Goal: Feedback & Contribution: Contribute content

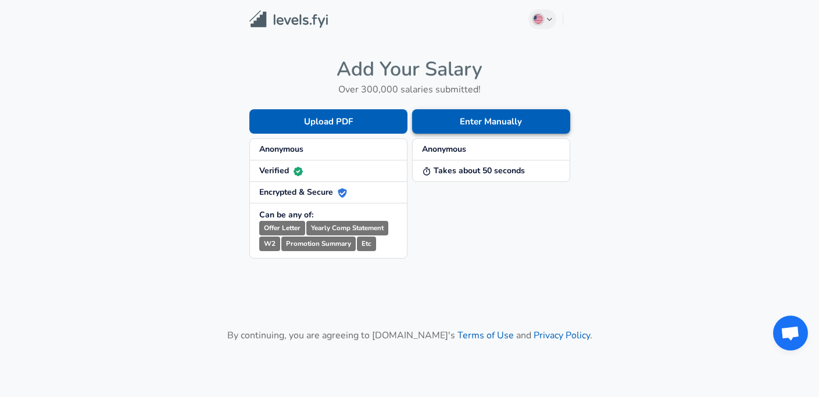
click at [466, 125] on button "Enter Manually" at bounding box center [491, 121] width 158 height 24
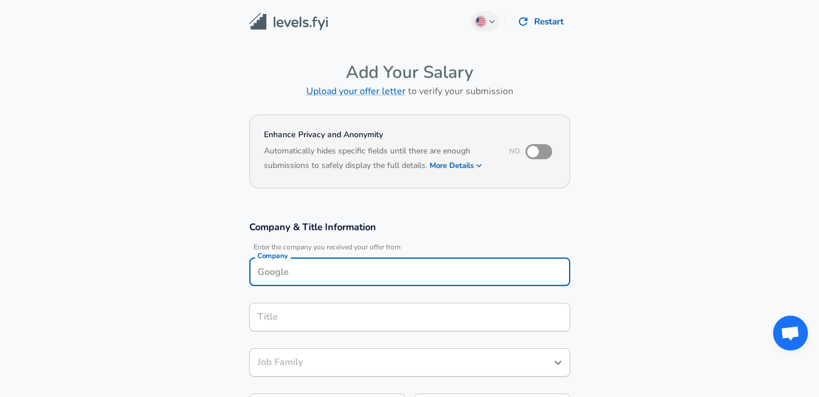
scroll to position [12, 0]
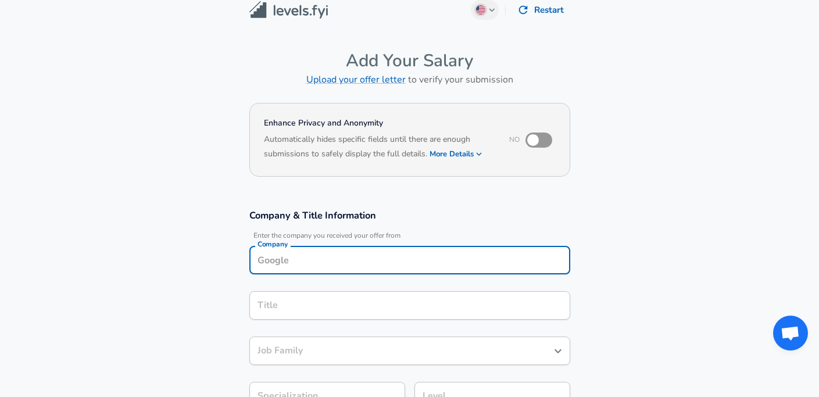
click at [367, 266] on input "Company" at bounding box center [410, 260] width 310 height 18
click at [374, 288] on li "[PERSON_NAME]" at bounding box center [409, 288] width 321 height 17
type input "[PERSON_NAME]"
click at [363, 302] on input "Title" at bounding box center [410, 305] width 310 height 18
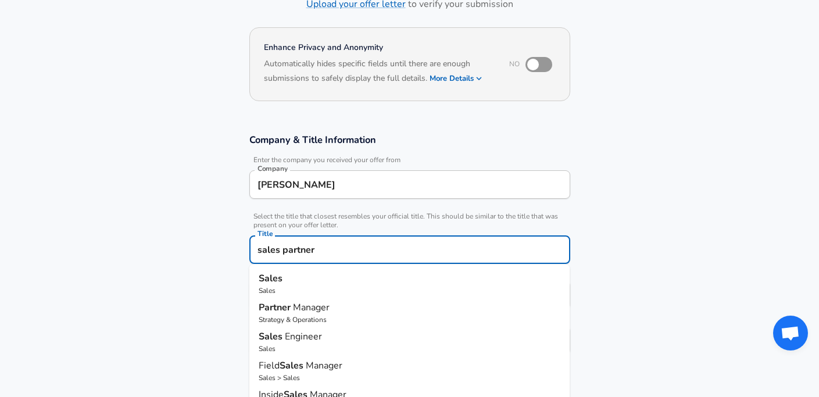
scroll to position [0, 0]
drag, startPoint x: 331, startPoint y: 249, endPoint x: 222, endPoint y: 246, distance: 109.3
click at [222, 246] on section "Company & Title Information Enter the company you received your offer from Comp…" at bounding box center [409, 250] width 819 height 261
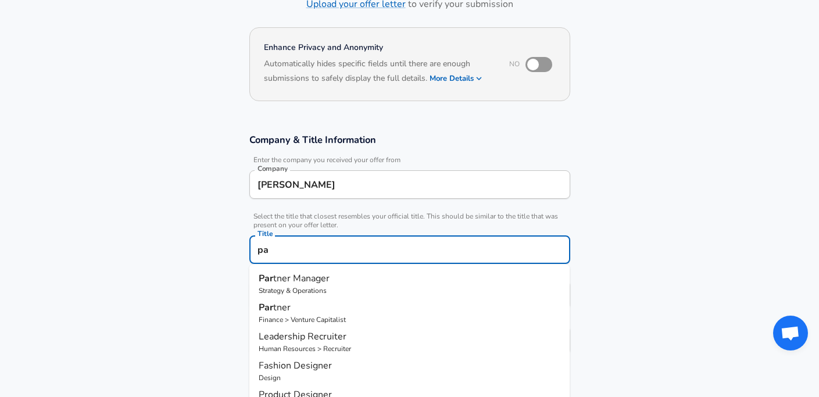
type input "p"
type input "r"
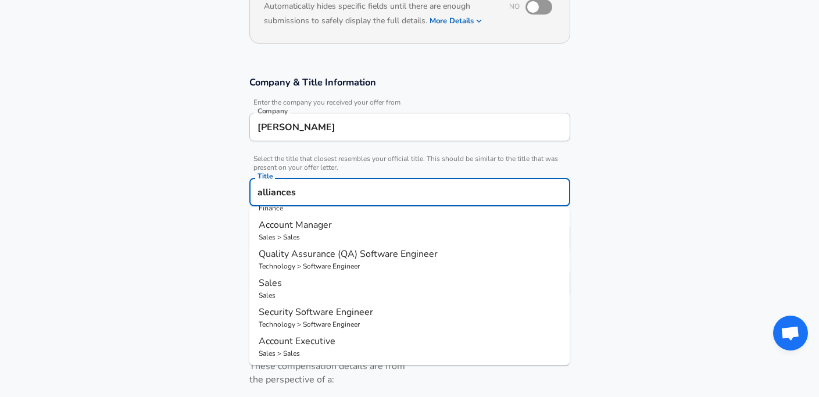
scroll to position [148, 0]
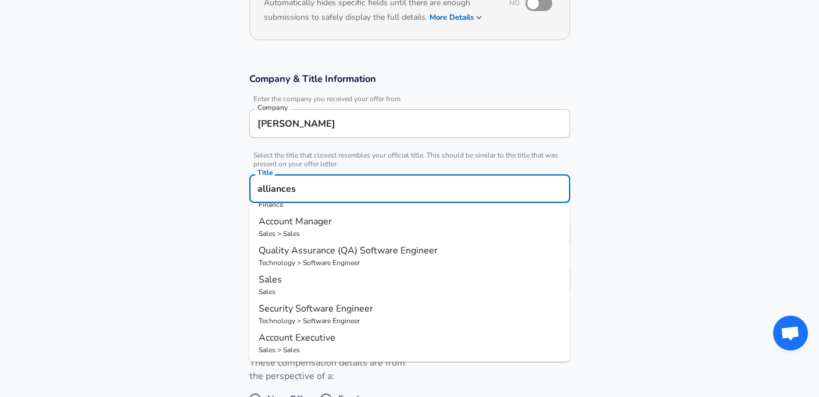
click at [292, 281] on p "Sales" at bounding box center [410, 280] width 302 height 14
type input "Sales"
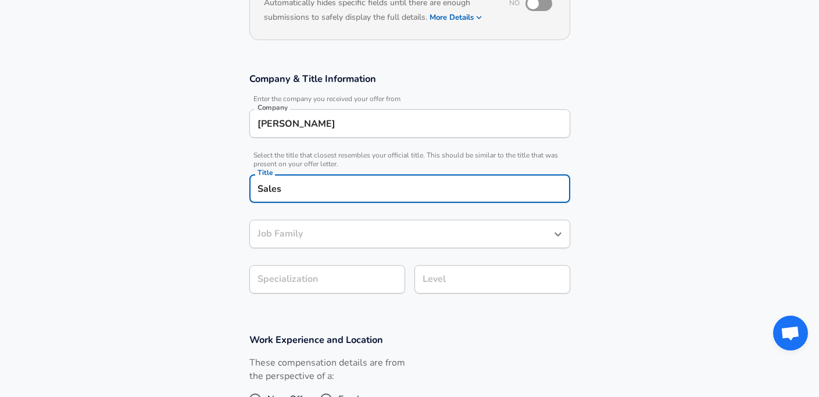
type input "Sales"
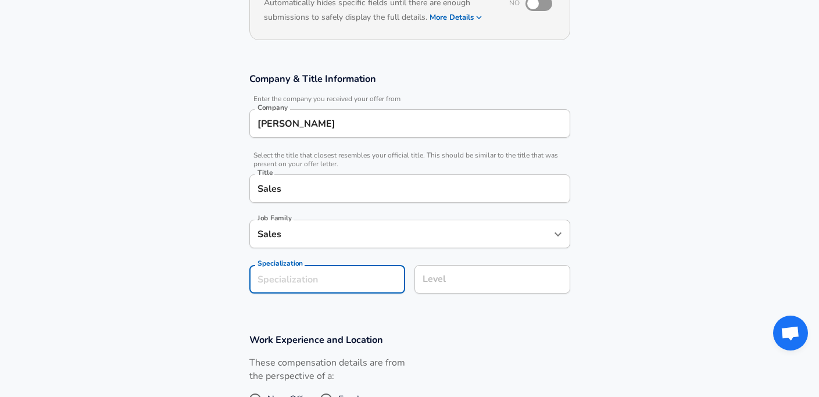
scroll to position [183, 0]
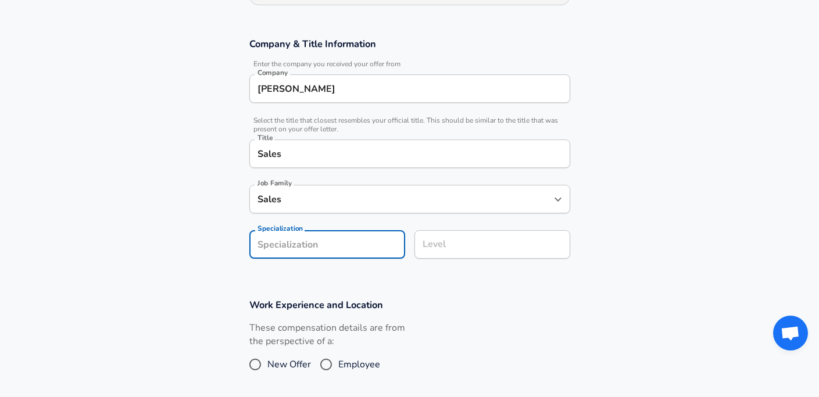
click at [293, 279] on section "Company & Title Information Enter the company you received your offer from Comp…" at bounding box center [409, 154] width 819 height 261
click at [439, 255] on div "Level" at bounding box center [492, 244] width 156 height 28
type input "Partnerships"
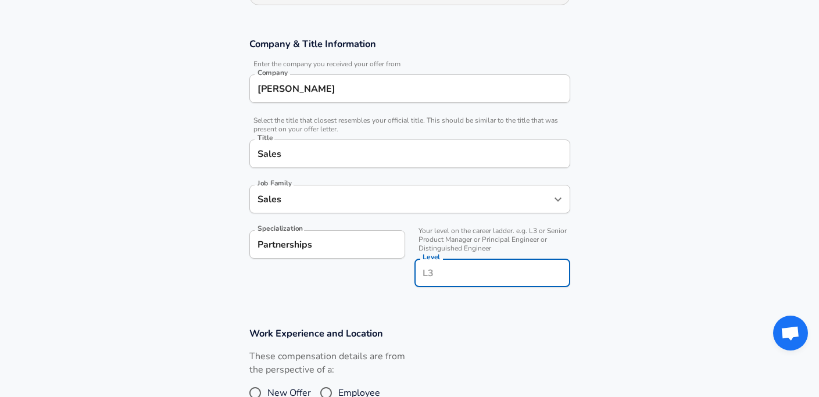
scroll to position [206, 0]
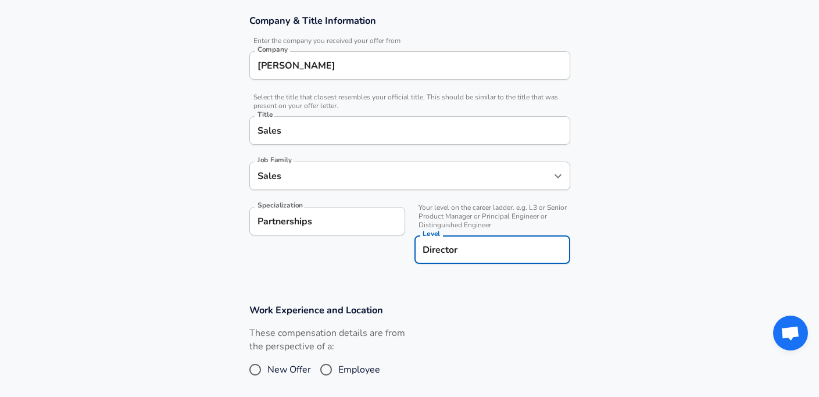
type input "Director"
click at [536, 311] on h3 "Work Experience and Location" at bounding box center [409, 309] width 321 height 13
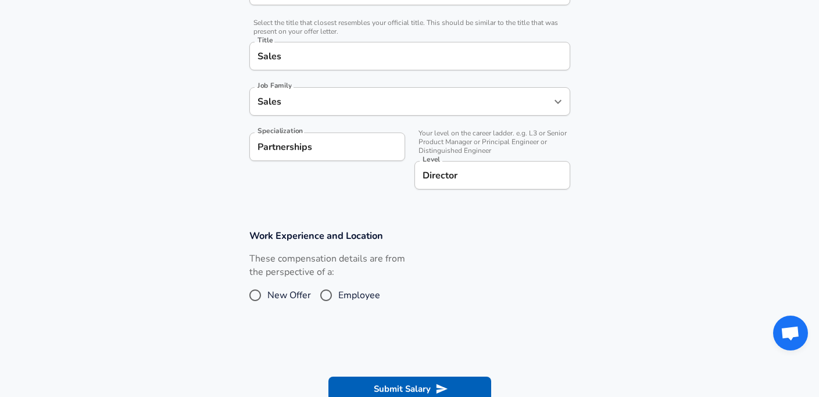
scroll to position [283, 0]
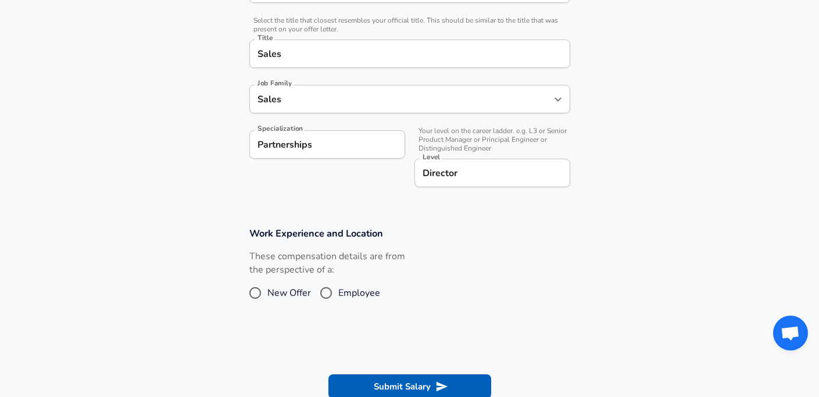
click at [328, 294] on input "Employee" at bounding box center [326, 293] width 24 height 19
radio input "true"
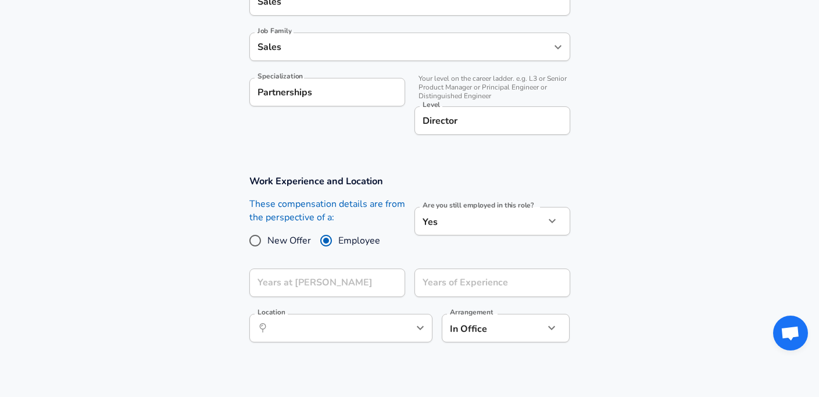
scroll to position [337, 0]
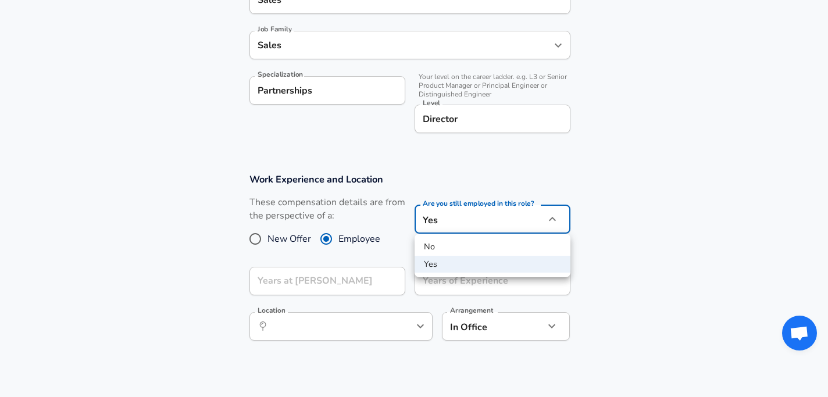
click at [447, 250] on li "No" at bounding box center [492, 246] width 156 height 17
type input "no"
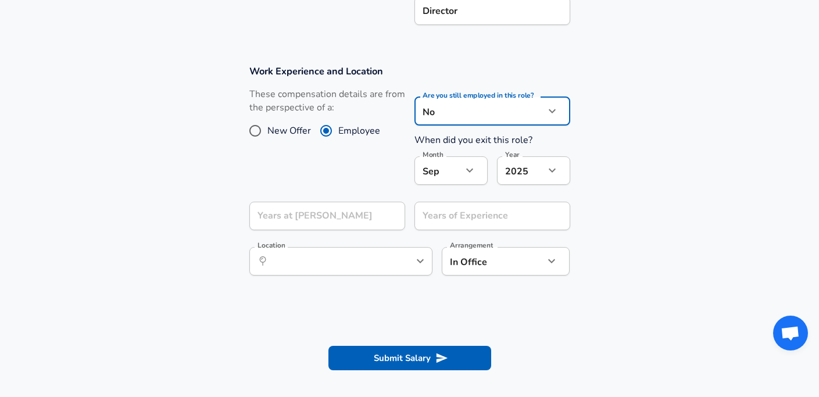
scroll to position [453, 0]
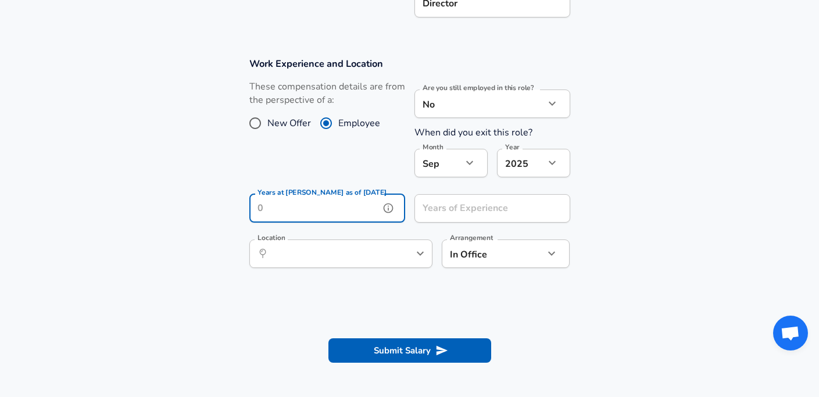
click at [371, 216] on input "Years at [PERSON_NAME] as of [DATE]" at bounding box center [314, 208] width 130 height 28
type input "4"
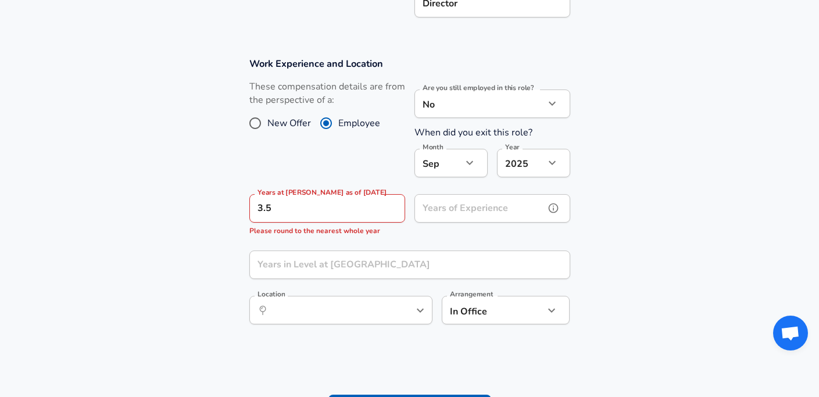
click at [495, 213] on input "Years of Experience" at bounding box center [479, 208] width 130 height 28
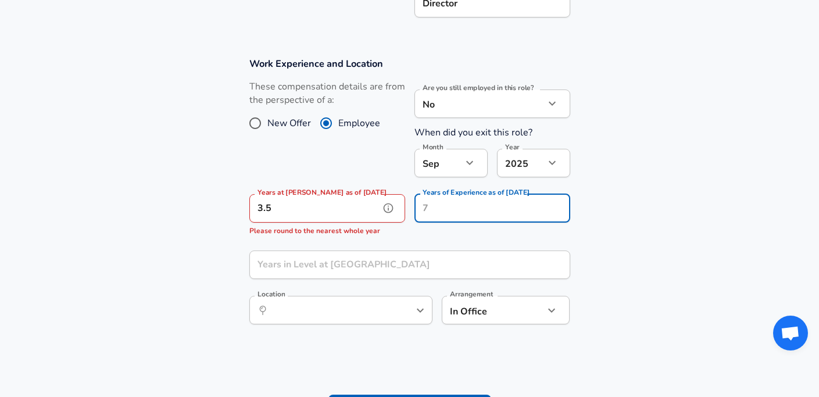
click at [326, 212] on input "3.5" at bounding box center [314, 208] width 130 height 28
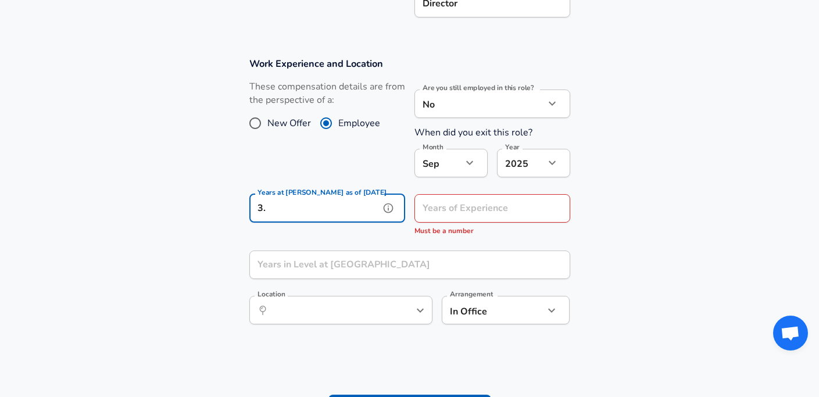
type input "3"
type input "4"
click at [432, 212] on div "Years of Experience Years of Experience Must be a number" at bounding box center [492, 215] width 156 height 43
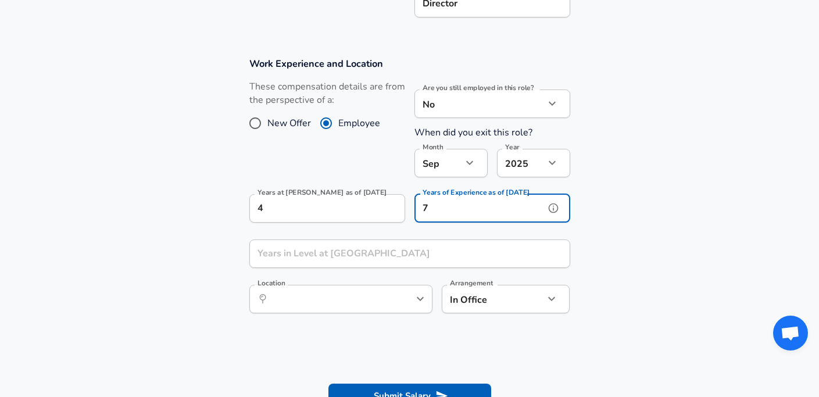
type input "7"
click at [373, 255] on input "Years in Level at [GEOGRAPHIC_DATA]" at bounding box center [396, 253] width 295 height 28
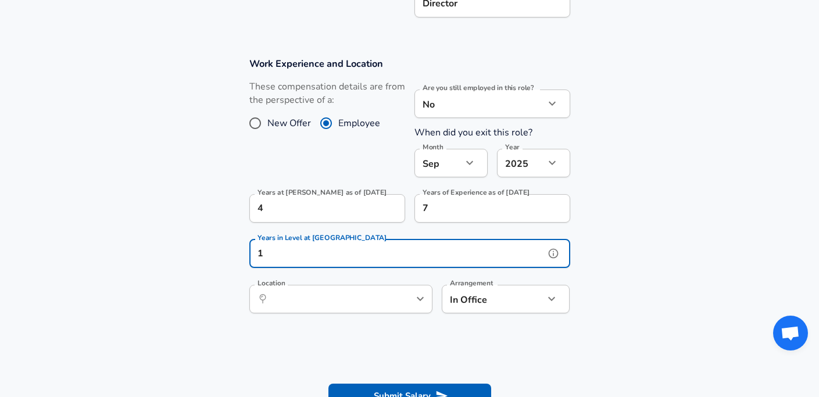
click at [370, 307] on div "​ Location" at bounding box center [340, 299] width 183 height 28
type input "1"
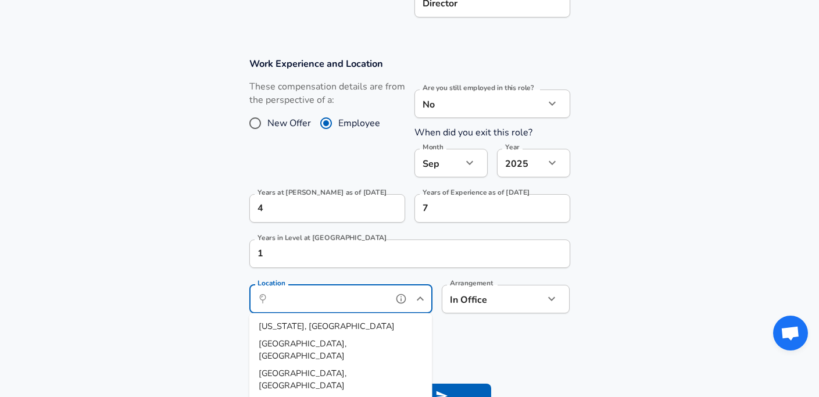
click at [361, 328] on li "[US_STATE], [GEOGRAPHIC_DATA]" at bounding box center [340, 326] width 183 height 17
type input "[US_STATE], [GEOGRAPHIC_DATA]"
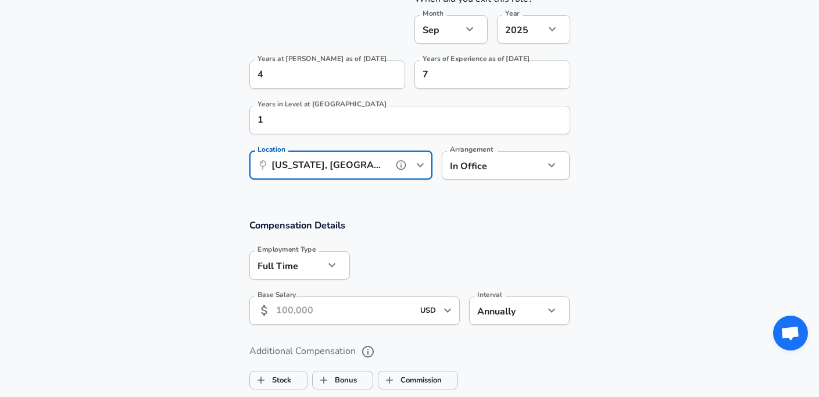
scroll to position [614, 0]
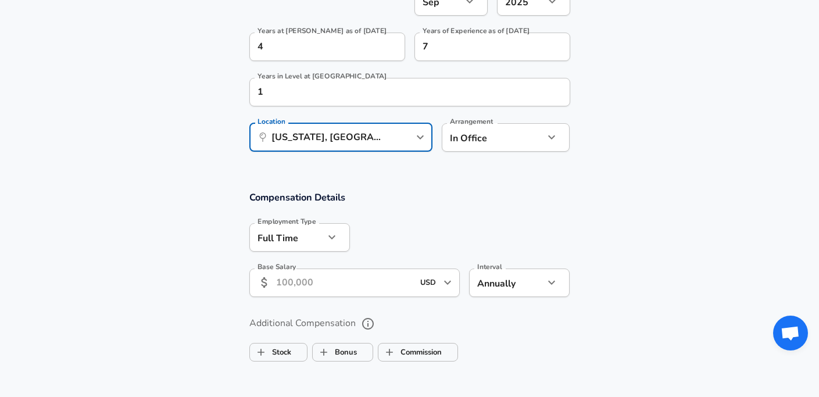
click at [337, 287] on input "Base Salary" at bounding box center [345, 283] width 138 height 28
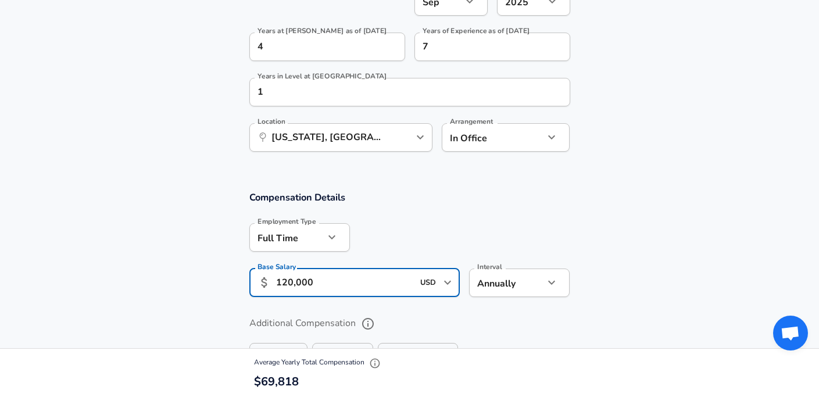
type input "120,000"
click at [472, 317] on label "Additional Compensation" at bounding box center [409, 324] width 321 height 20
click at [378, 317] on button "Additional Compensation" at bounding box center [368, 324] width 20 height 20
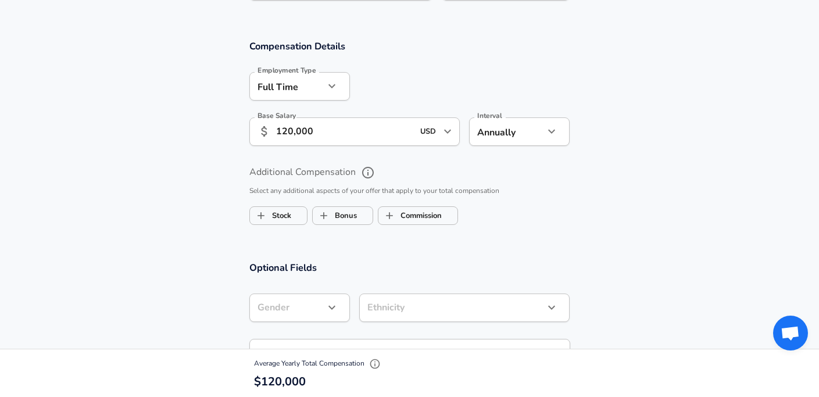
scroll to position [774, 0]
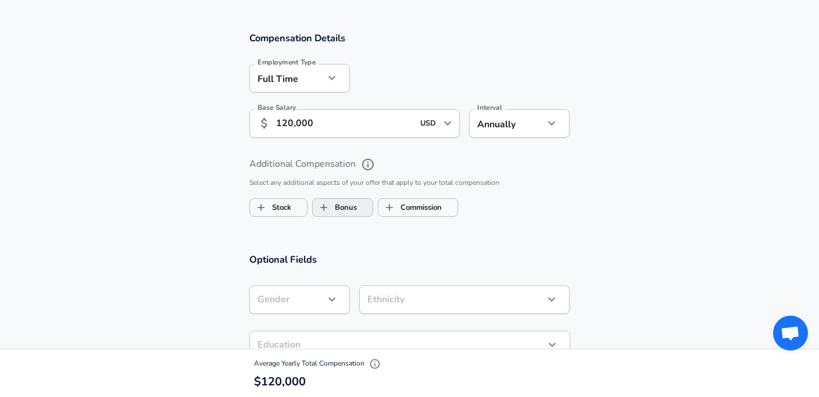
click at [349, 209] on label "Bonus" at bounding box center [335, 207] width 44 height 22
checkbox input "true"
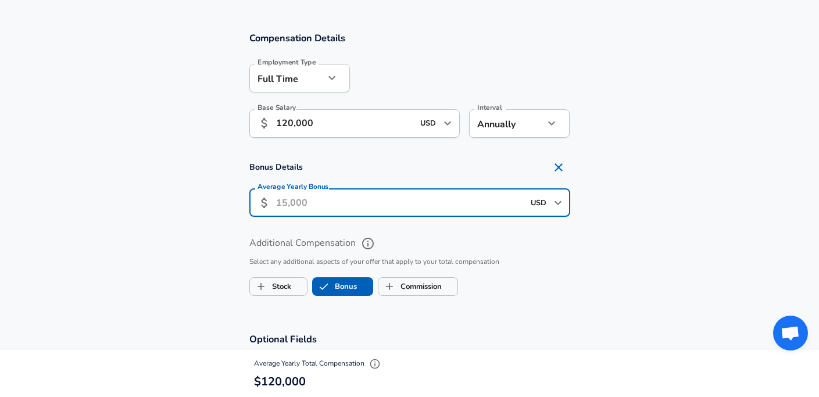
click at [341, 203] on input "Average Yearly Bonus" at bounding box center [400, 202] width 248 height 28
type input "5"
type input "50,000"
click at [219, 199] on section "Bonus Details Average Yearly Bonus ​ 50,000 USD ​ Average Yearly Bonus" at bounding box center [409, 190] width 819 height 69
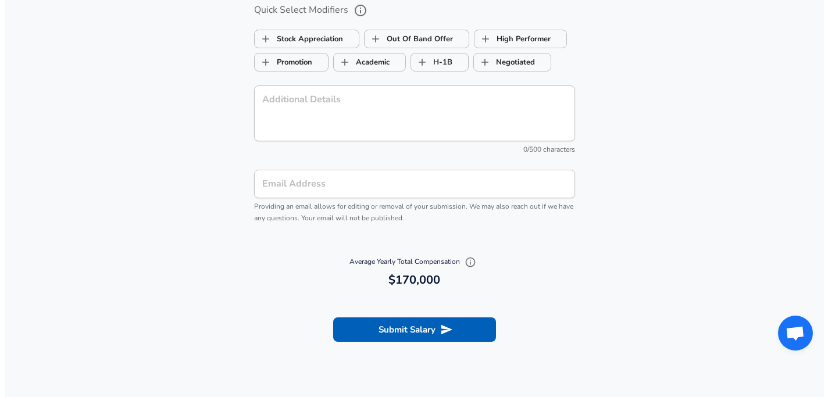
scroll to position [1230, 0]
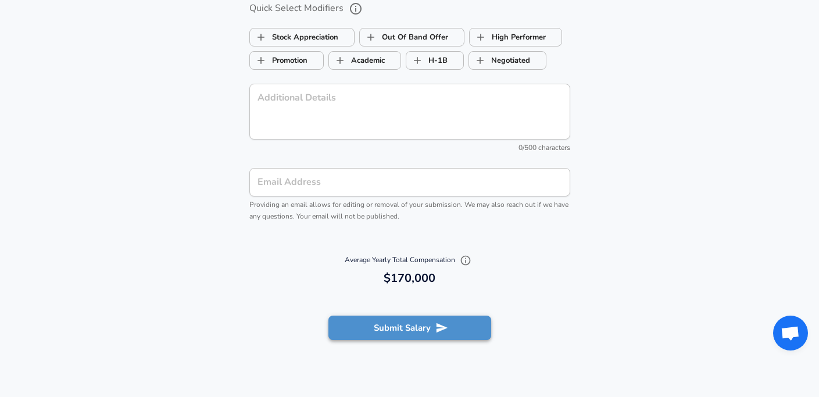
click at [405, 328] on button "Submit Salary" at bounding box center [409, 328] width 163 height 24
